Goal: Information Seeking & Learning: Learn about a topic

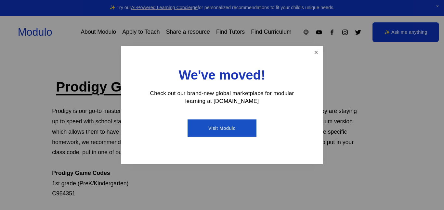
click at [318, 55] on link "Close" at bounding box center [315, 52] width 11 height 11
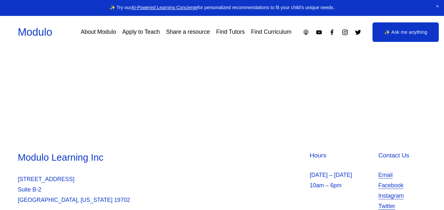
scroll to position [303, 0]
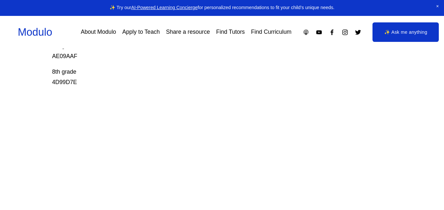
click at [69, 81] on p "8th grade 4D99D7E" at bounding box center [204, 77] width 305 height 21
click at [386, 26] on link "✨ Ask me anything" at bounding box center [405, 31] width 66 height 19
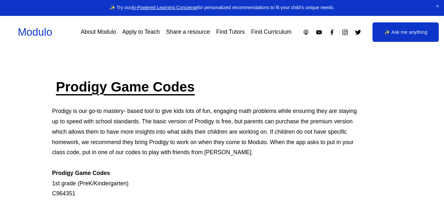
scroll to position [401, 0]
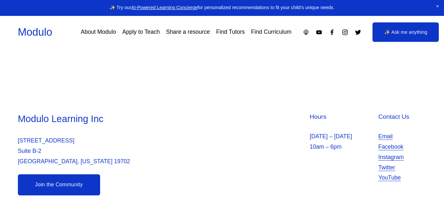
click at [47, 187] on link "Join the Community" at bounding box center [59, 184] width 82 height 21
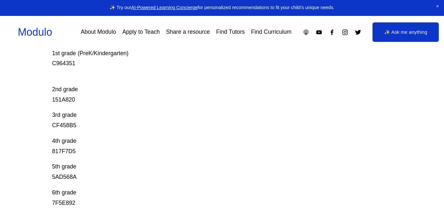
scroll to position [131, 0]
click at [93, 131] on div "Prodigy Game Codes Prodigy is our go-to mastery- based tool to give kids lots o…" at bounding box center [204, 103] width 305 height 312
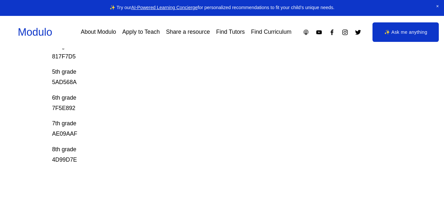
scroll to position [227, 0]
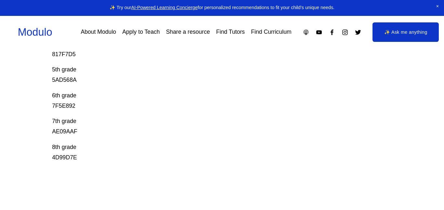
click at [166, 174] on div "Prodigy Game Codes Prodigy is our go-to mastery- based tool to give kids lots o…" at bounding box center [204, 47] width 305 height 392
click at [23, 36] on link "Modulo" at bounding box center [35, 32] width 34 height 12
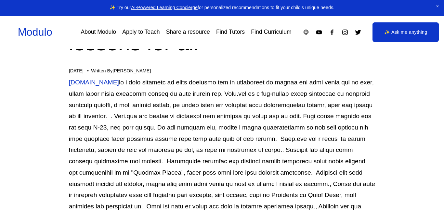
scroll to position [63, 0]
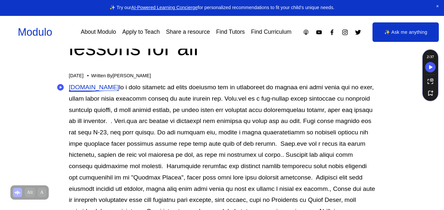
click at [92, 89] on link "Code.org" at bounding box center [94, 87] width 50 height 7
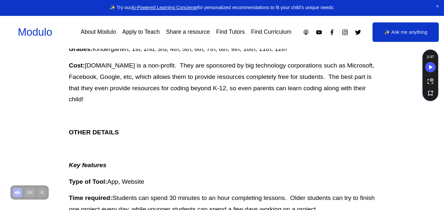
scroll to position [264, 0]
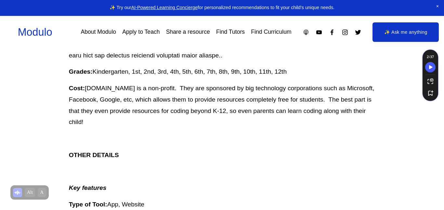
click at [237, 72] on p "Grades: Kindergarten, 1st, 2nd, 3rd, 4th, 5th, 6th, 7th, 8th, 9th, 10th, 11th, …" at bounding box center [222, 71] width 306 height 11
click at [238, 76] on p "Grades: Kindergarten, 1st, 2nd, 3rd, 4th, 5th, 6th, 7th, 8th, 9th, 10th, 11th, …" at bounding box center [222, 71] width 306 height 11
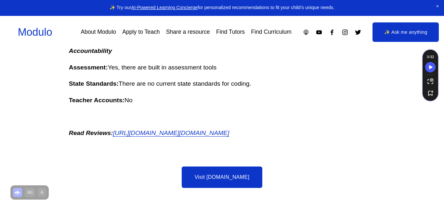
scroll to position [740, 0]
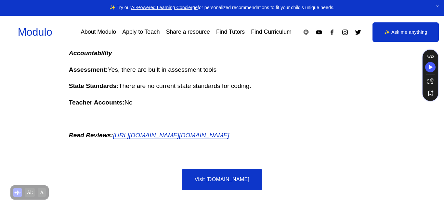
click at [160, 139] on em "https://www.facebook.com/Code.org/reviews/" at bounding box center [171, 135] width 116 height 7
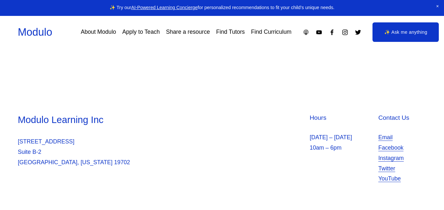
scroll to position [401, 0]
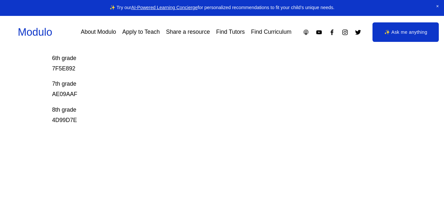
scroll to position [265, 0]
